Goal: Task Accomplishment & Management: Use online tool/utility

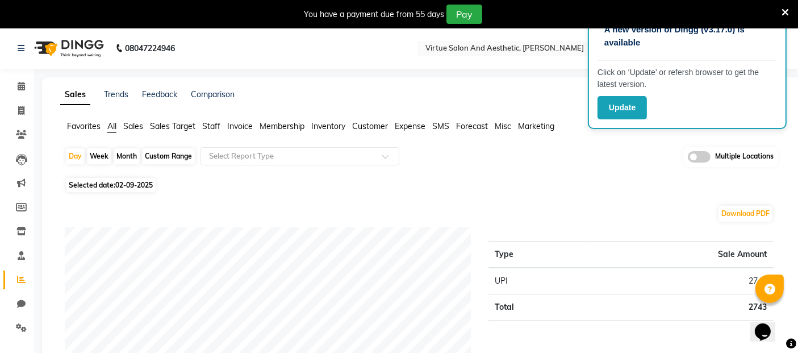
drag, startPoint x: 781, startPoint y: 7, endPoint x: 777, endPoint y: 33, distance: 26.5
click at [782, 7] on icon at bounding box center [785, 12] width 7 height 10
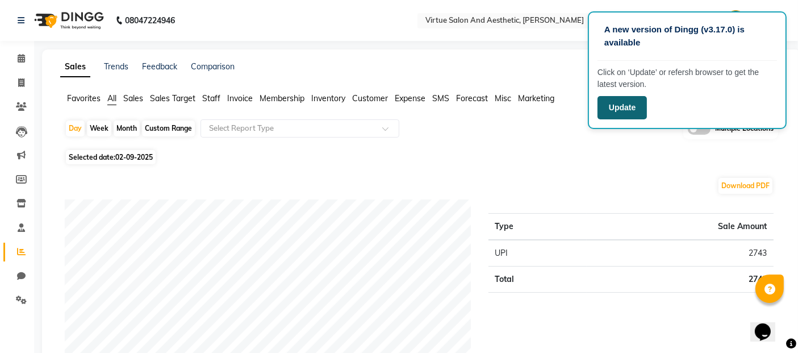
click at [620, 107] on button "Update" at bounding box center [622, 107] width 49 height 23
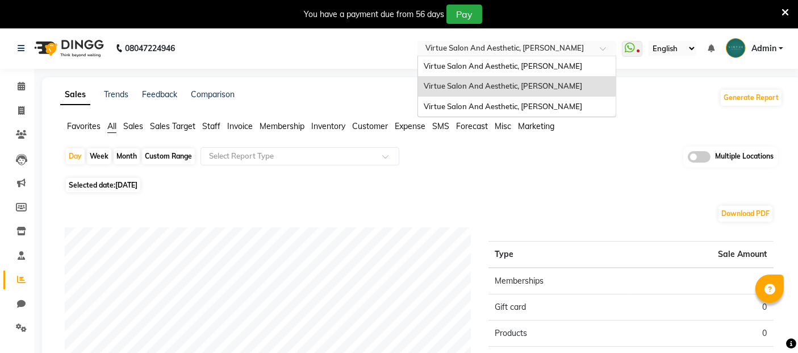
click at [514, 49] on input "text" at bounding box center [505, 49] width 165 height 11
click at [513, 67] on span "Virtue Salon And Aesthetic, [PERSON_NAME]" at bounding box center [503, 65] width 159 height 9
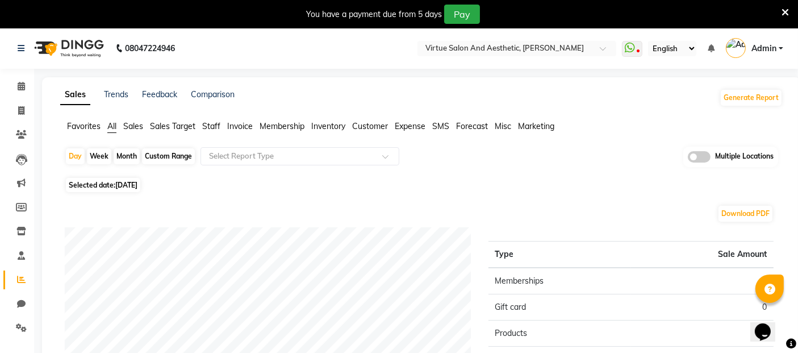
click at [23, 279] on icon at bounding box center [21, 279] width 9 height 9
click at [16, 112] on span at bounding box center [21, 111] width 20 height 13
select select "service"
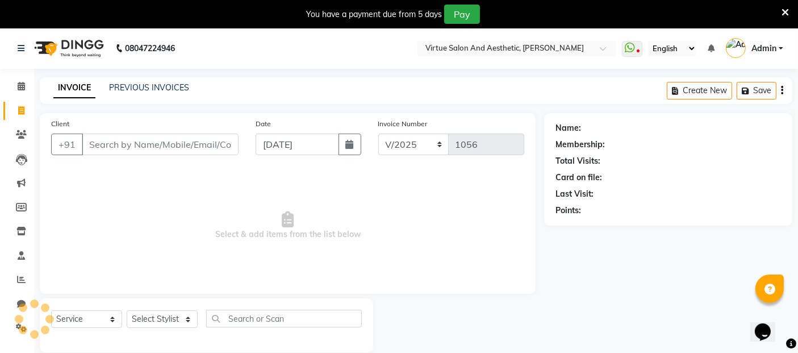
scroll to position [27, 0]
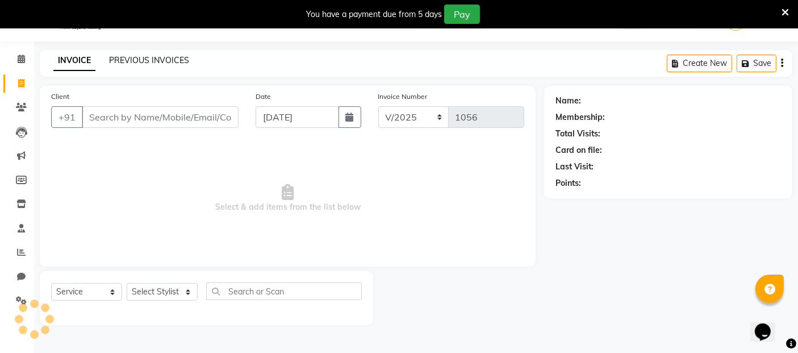
click at [146, 59] on link "PREVIOUS INVOICES" at bounding box center [149, 60] width 80 height 10
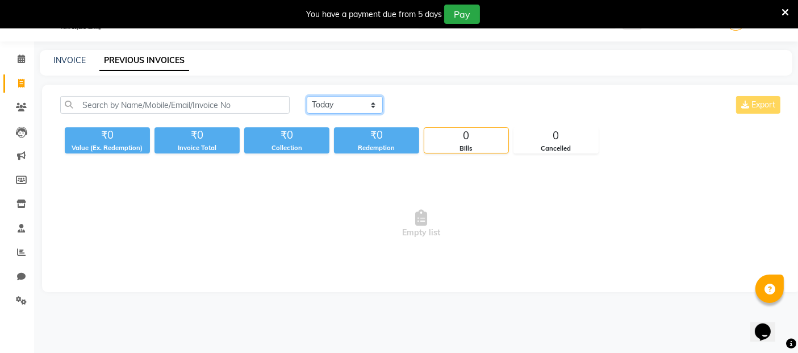
click at [351, 105] on select "[DATE] [DATE] Custom Range" at bounding box center [345, 105] width 76 height 18
select select "range"
click at [307, 96] on select "[DATE] [DATE] Custom Range" at bounding box center [345, 105] width 76 height 18
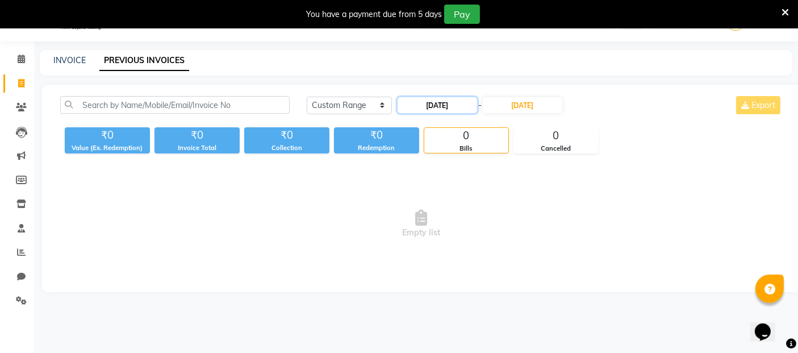
click at [451, 105] on input "[DATE]" at bounding box center [438, 105] width 80 height 16
select select "9"
select select "2025"
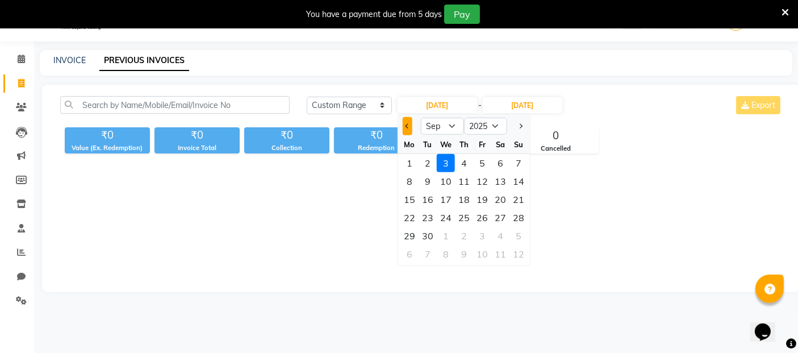
click at [404, 128] on button "Previous month" at bounding box center [408, 126] width 10 height 18
select select "6"
click at [520, 165] on div "1" at bounding box center [519, 163] width 18 height 18
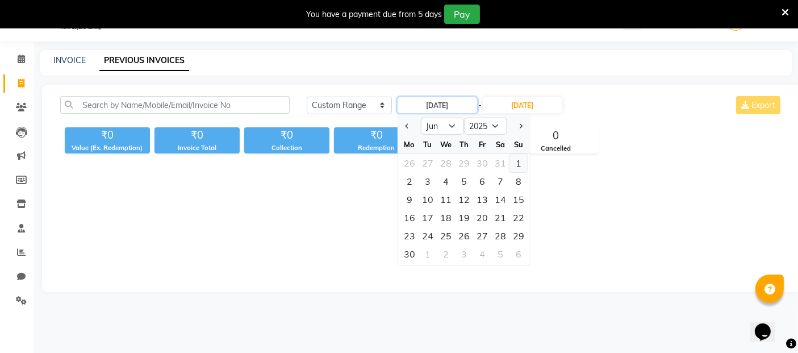
type input "[DATE]"
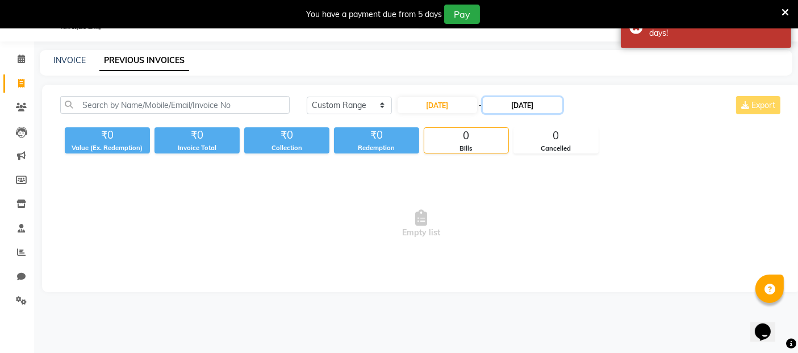
click at [528, 105] on input "[DATE]" at bounding box center [523, 105] width 80 height 16
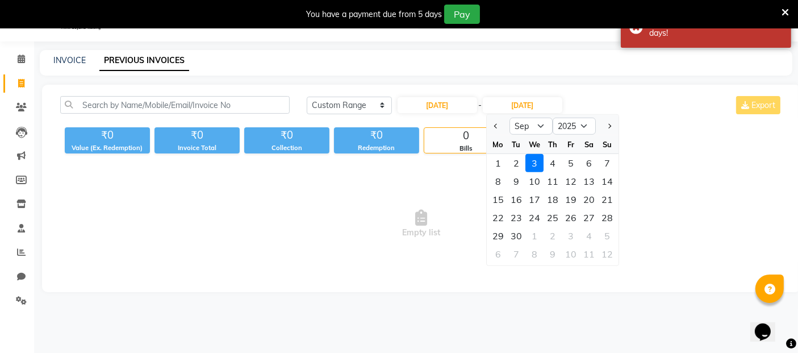
click at [502, 124] on div at bounding box center [498, 126] width 23 height 18
click at [495, 123] on button "Previous month" at bounding box center [497, 126] width 10 height 18
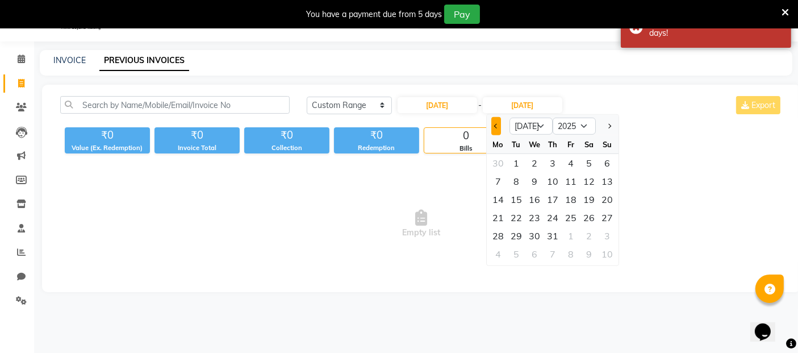
select select "6"
click at [497, 252] on div "30" at bounding box center [498, 254] width 18 height 18
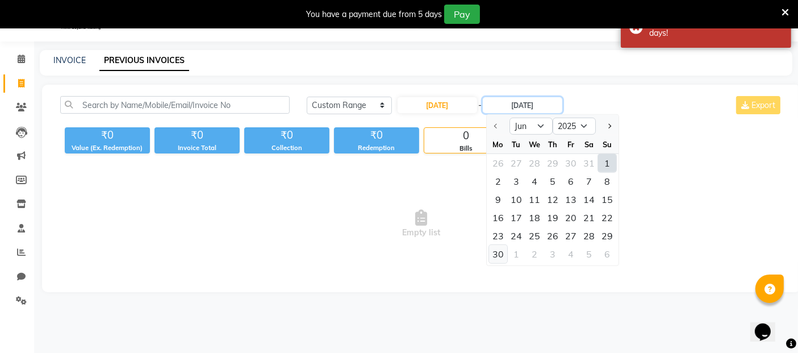
type input "[DATE]"
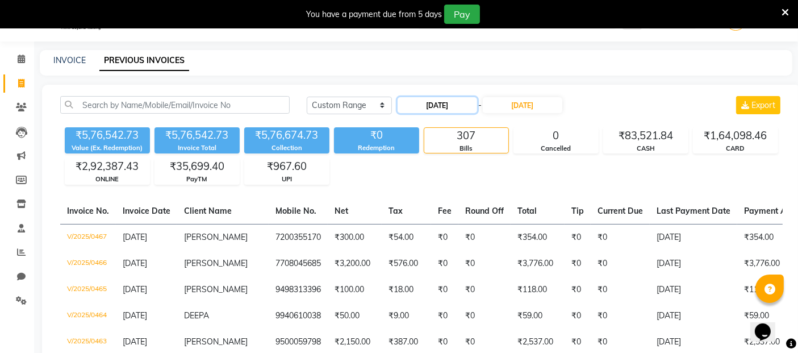
click at [430, 107] on input "[DATE]" at bounding box center [438, 105] width 80 height 16
select select "6"
select select "2025"
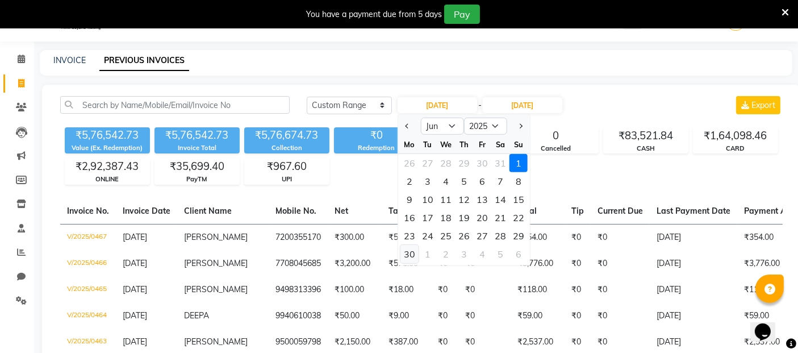
click at [408, 251] on div "30" at bounding box center [410, 254] width 18 height 18
type input "[DATE]"
